Goal: Find specific page/section: Find specific page/section

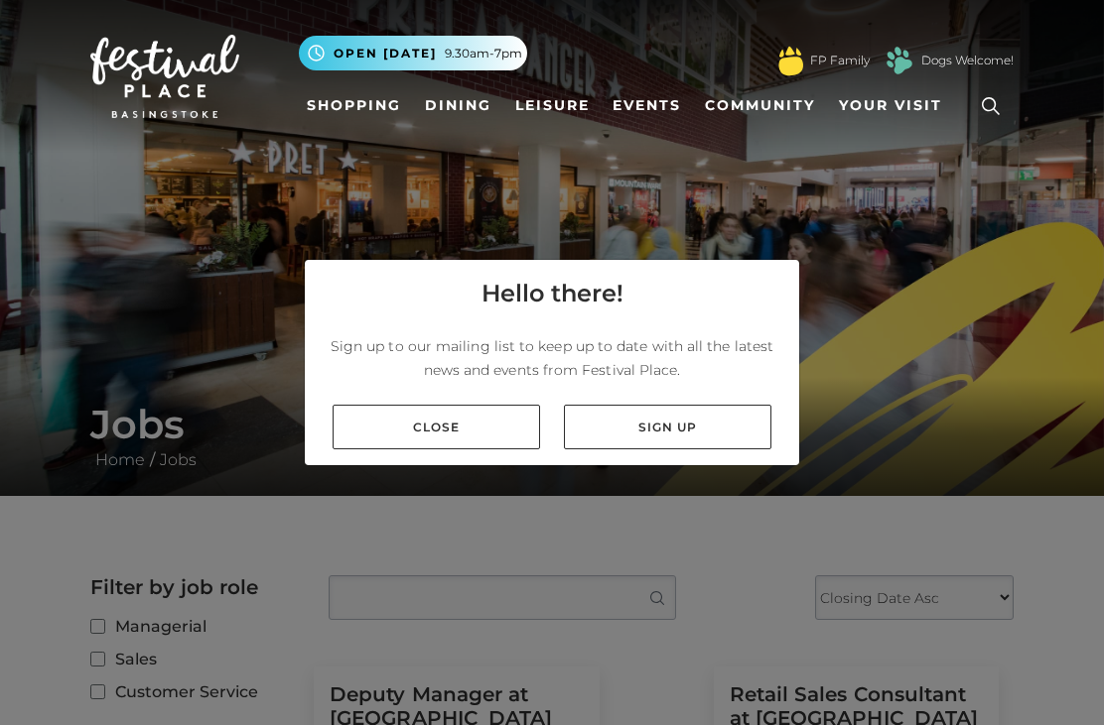
click at [502, 450] on link "Close" at bounding box center [435, 427] width 207 height 45
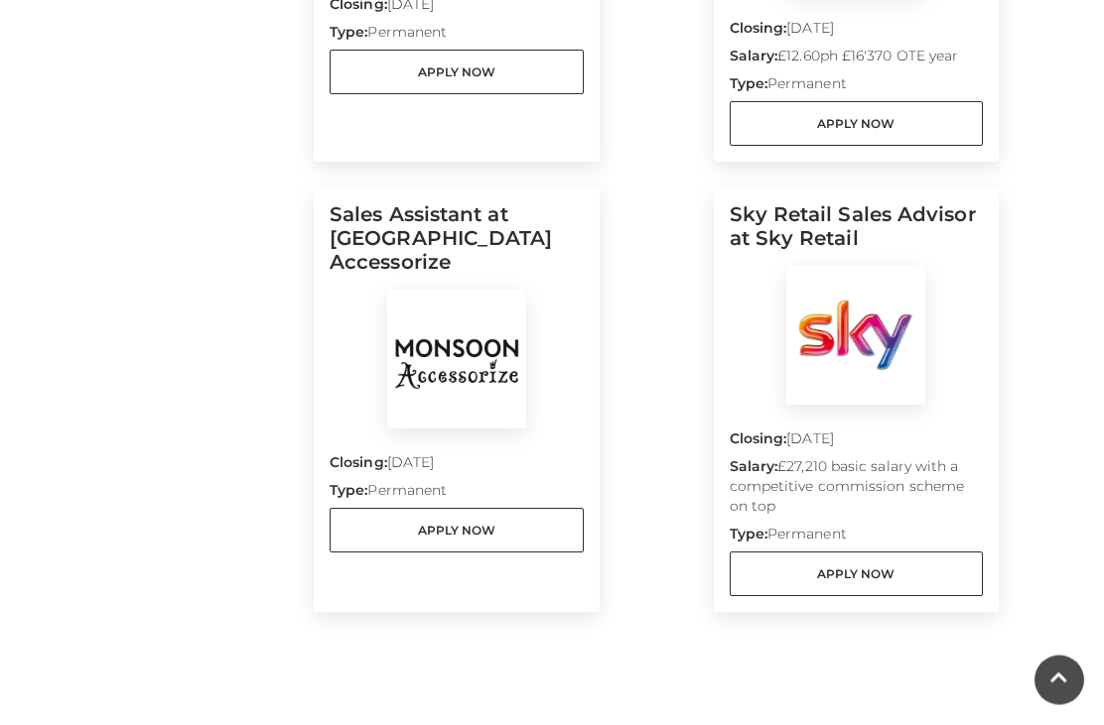
scroll to position [915, 0]
click at [449, 295] on img at bounding box center [456, 359] width 139 height 139
click at [480, 343] on img at bounding box center [456, 359] width 139 height 139
click at [481, 333] on img at bounding box center [456, 359] width 139 height 139
click at [483, 387] on img at bounding box center [456, 359] width 139 height 139
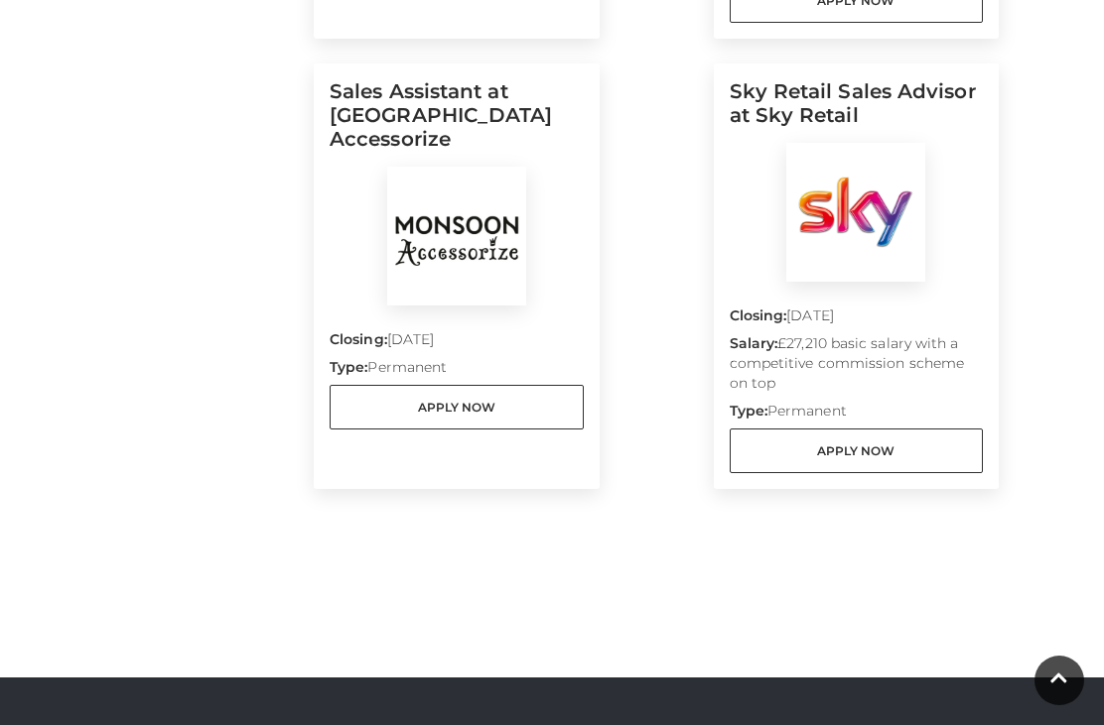
scroll to position [1016, 0]
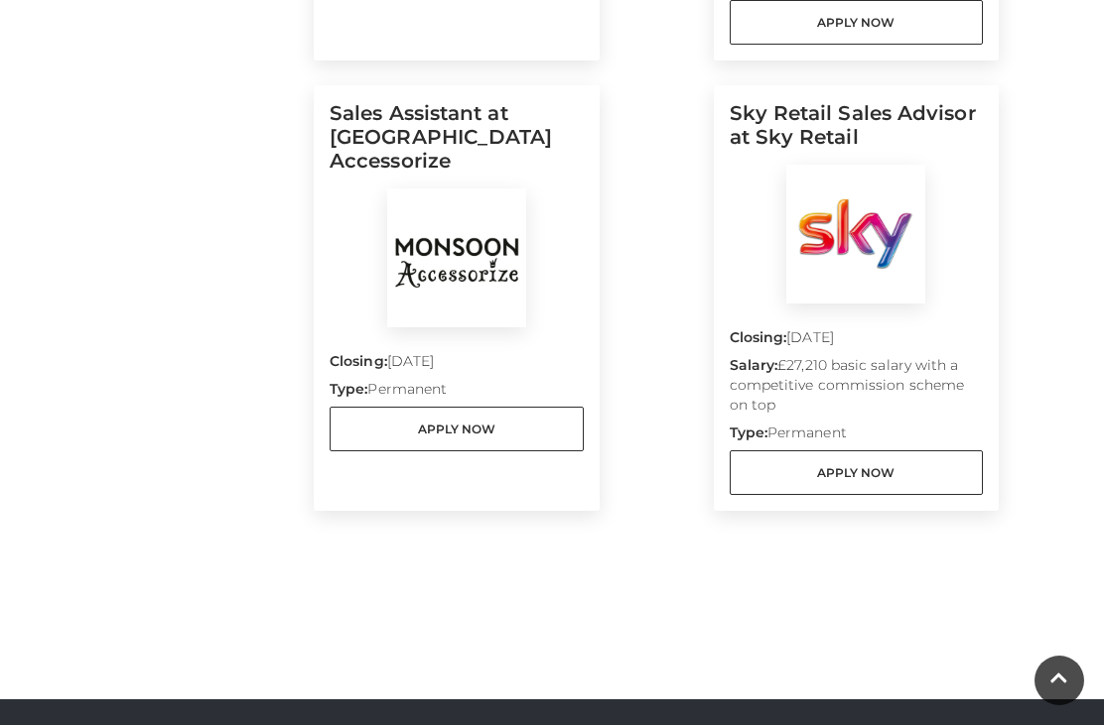
click at [462, 189] on img at bounding box center [456, 258] width 139 height 139
click at [491, 189] on img at bounding box center [456, 258] width 139 height 139
click at [524, 422] on link "Apply Now" at bounding box center [456, 429] width 254 height 45
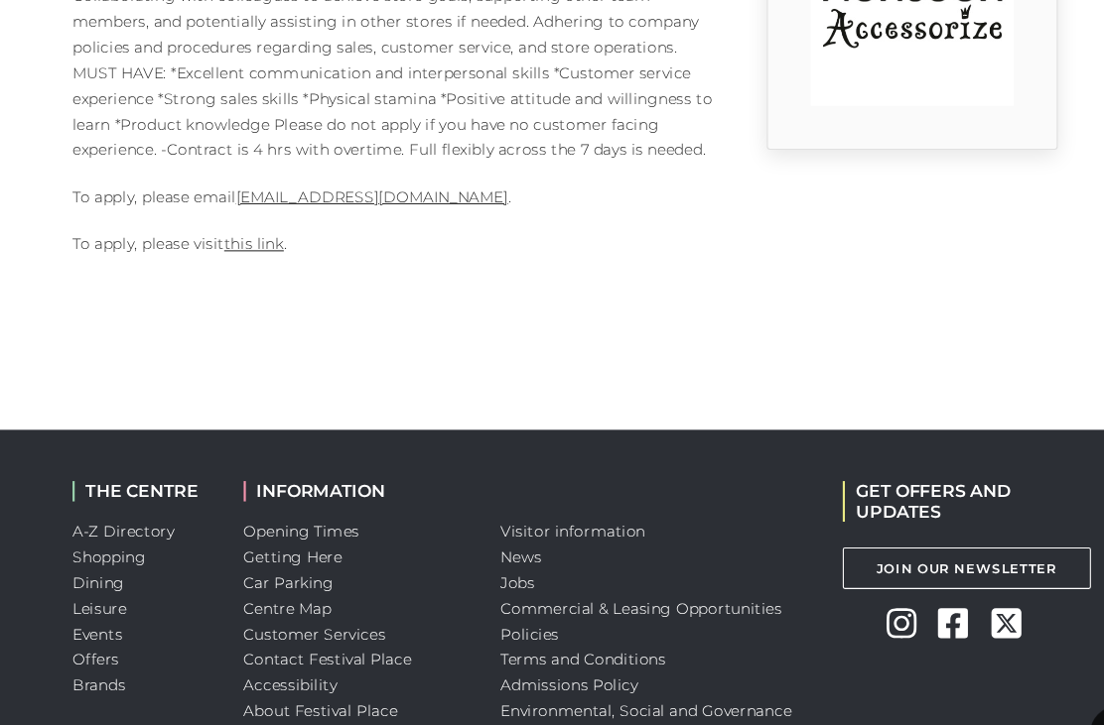
scroll to position [706, 0]
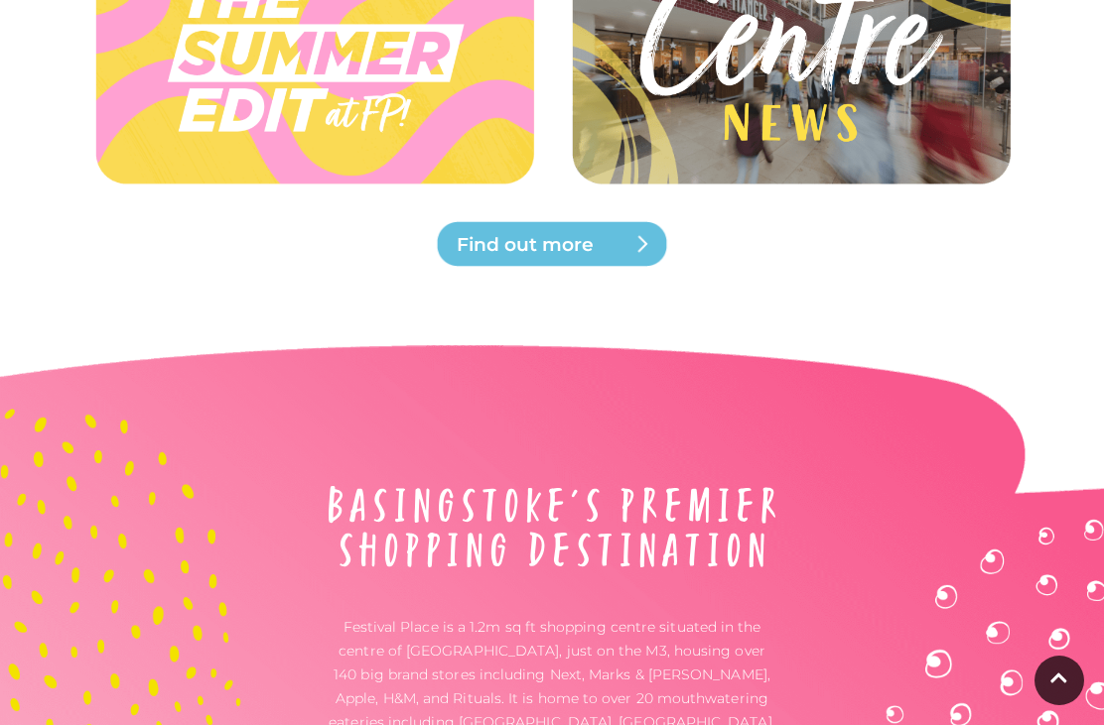
scroll to position [5296, 0]
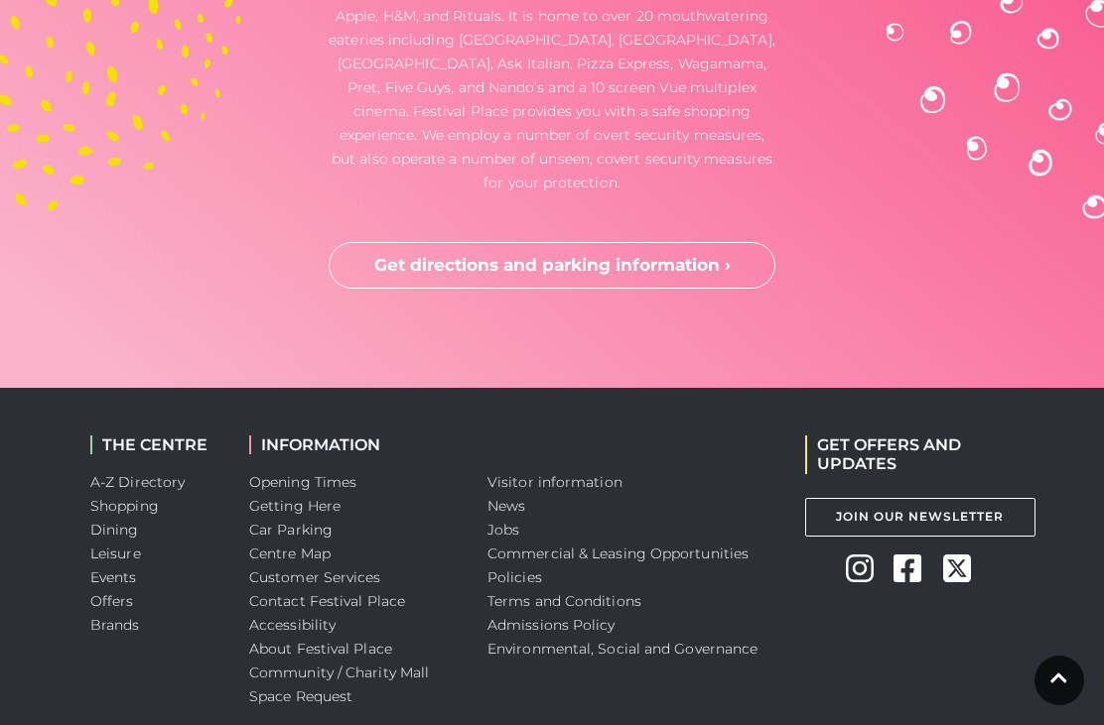
click at [506, 521] on link "Jobs" at bounding box center [503, 530] width 32 height 18
